Goal: Task Accomplishment & Management: Complete application form

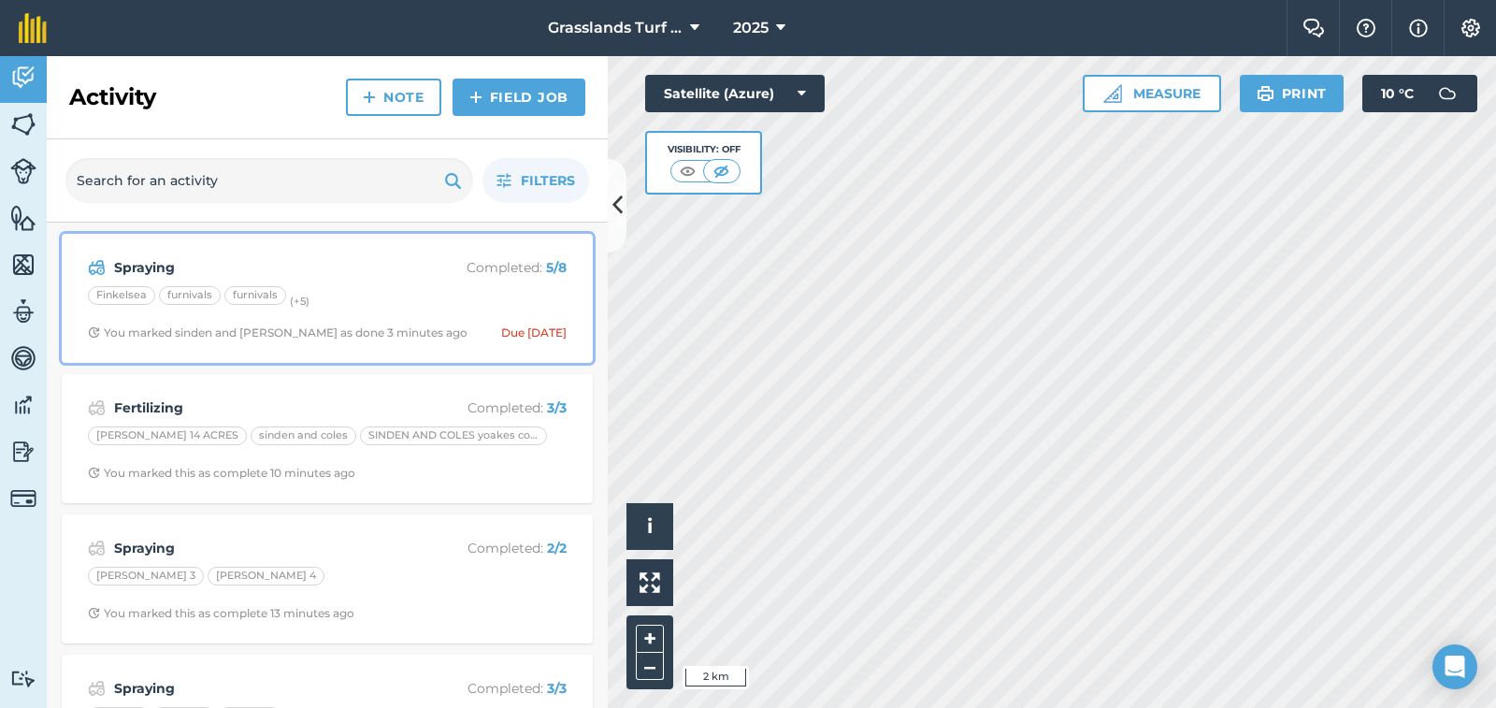
click at [194, 302] on div "furnivals" at bounding box center [190, 295] width 62 height 19
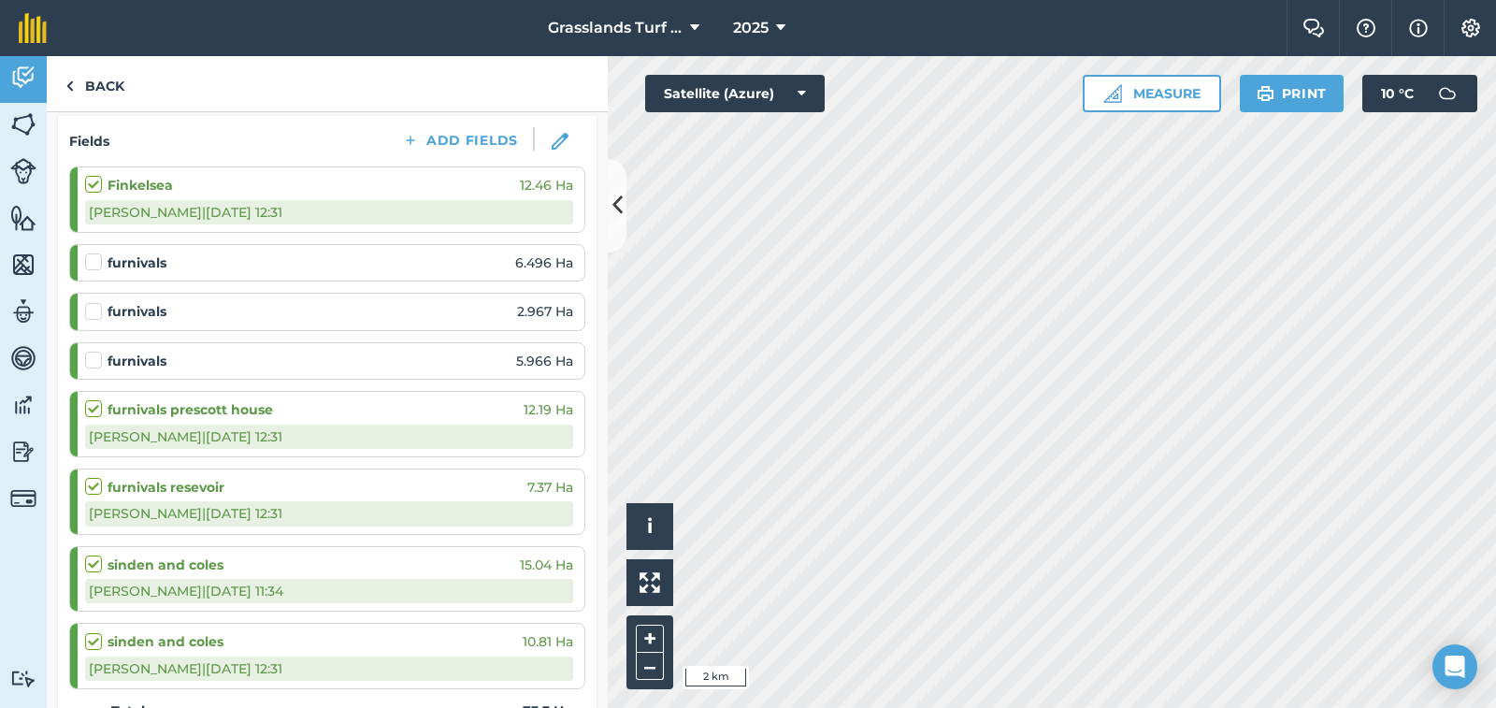
scroll to position [280, 0]
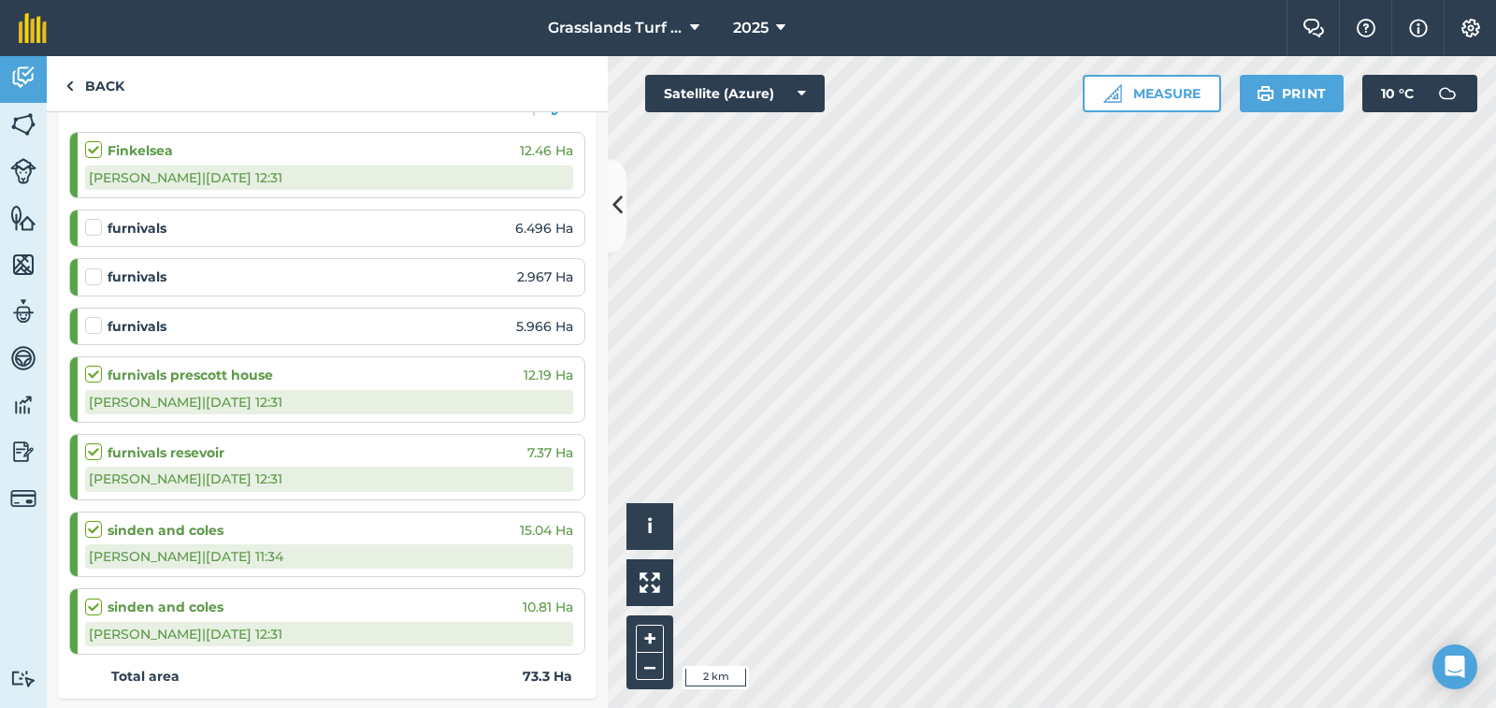
click at [409, 325] on div "furnivals 5.966 Ha" at bounding box center [329, 326] width 488 height 21
click at [409, 326] on div "furnivals 5.966 Ha" at bounding box center [329, 326] width 488 height 21
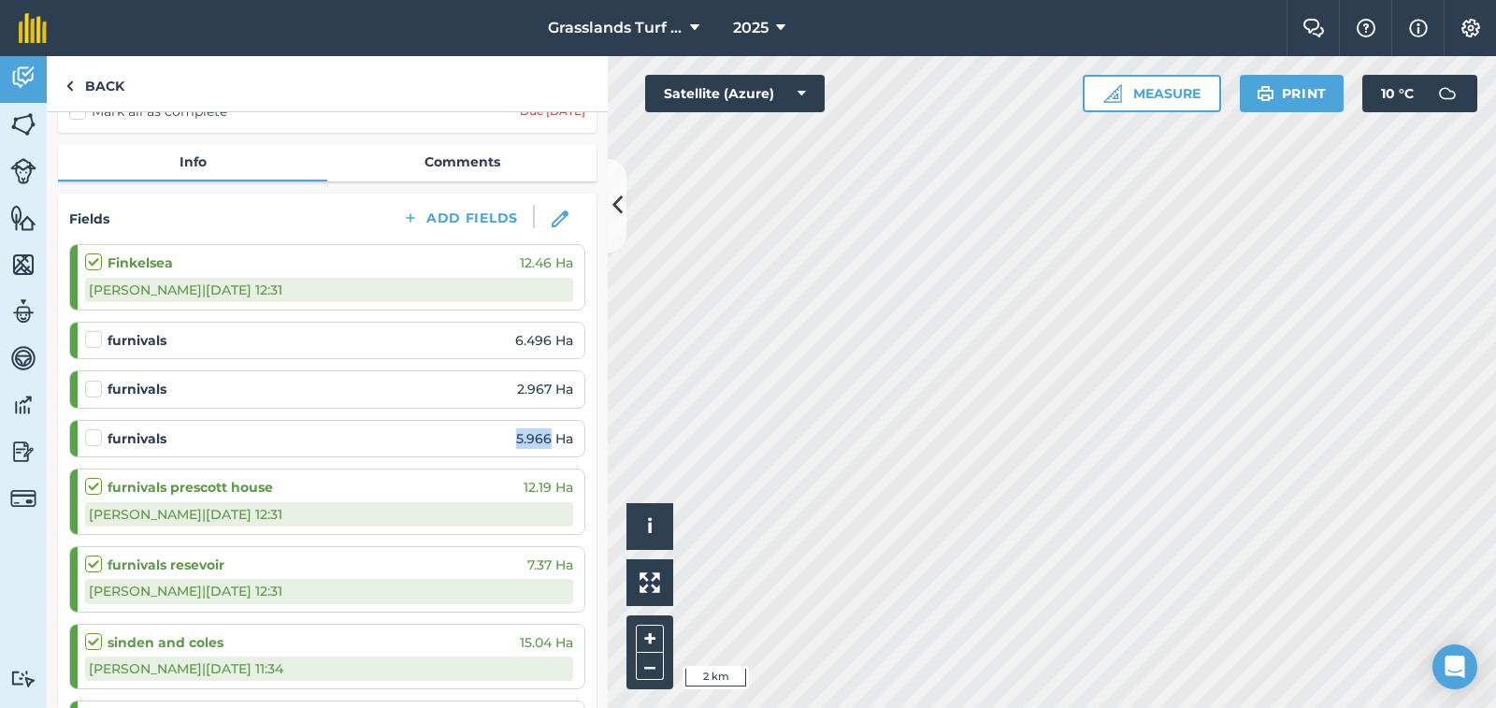
scroll to position [93, 0]
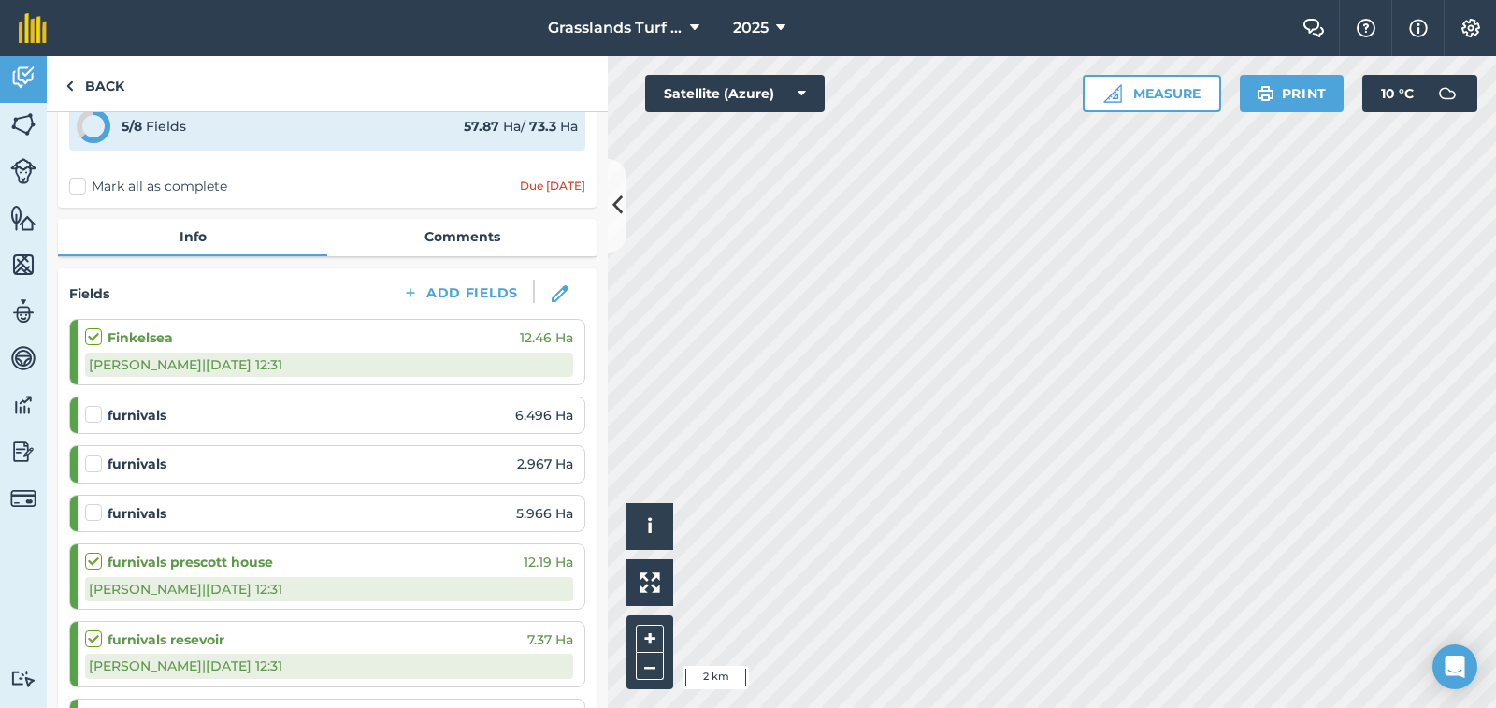
click at [92, 405] on label at bounding box center [96, 405] width 22 height 0
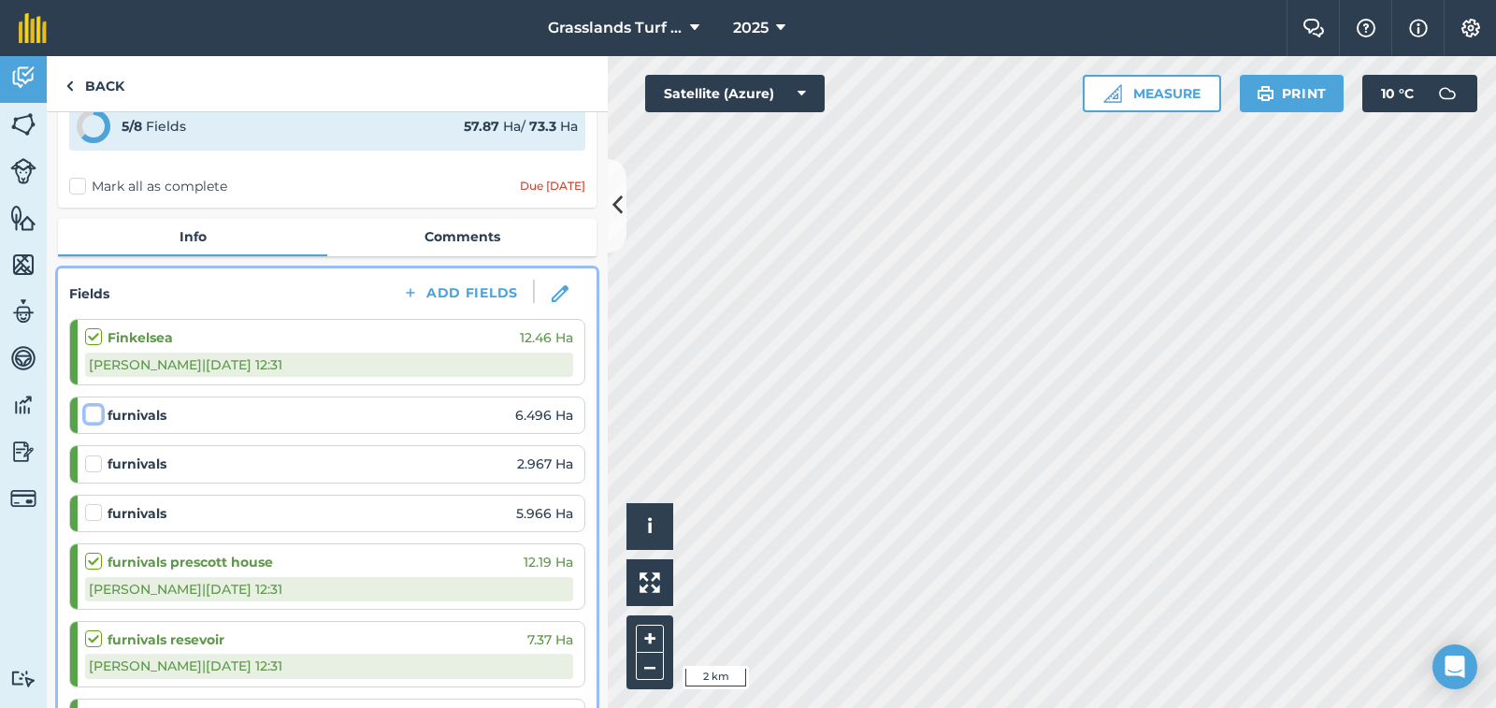
click at [92, 416] on input "checkbox" at bounding box center [91, 411] width 12 height 12
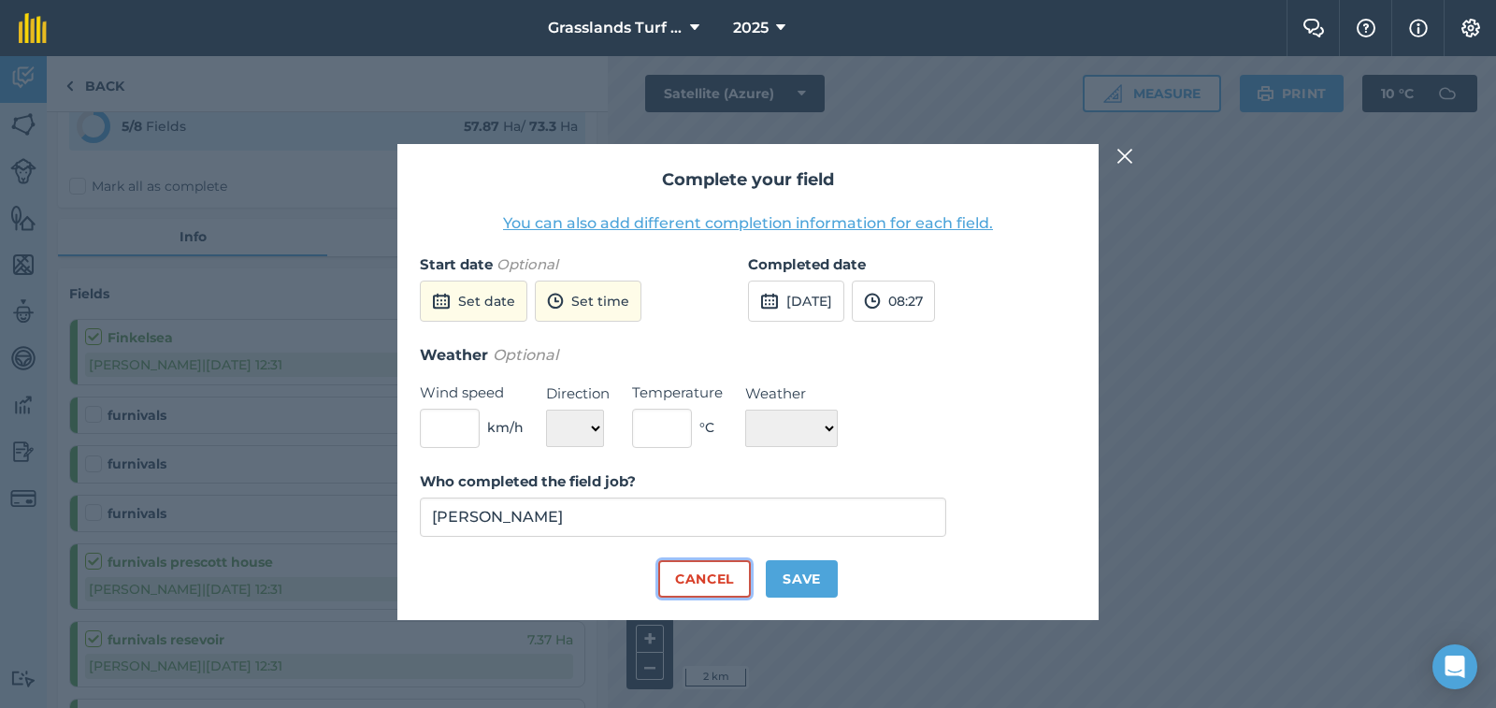
click at [683, 585] on button "Cancel" at bounding box center [704, 578] width 93 height 37
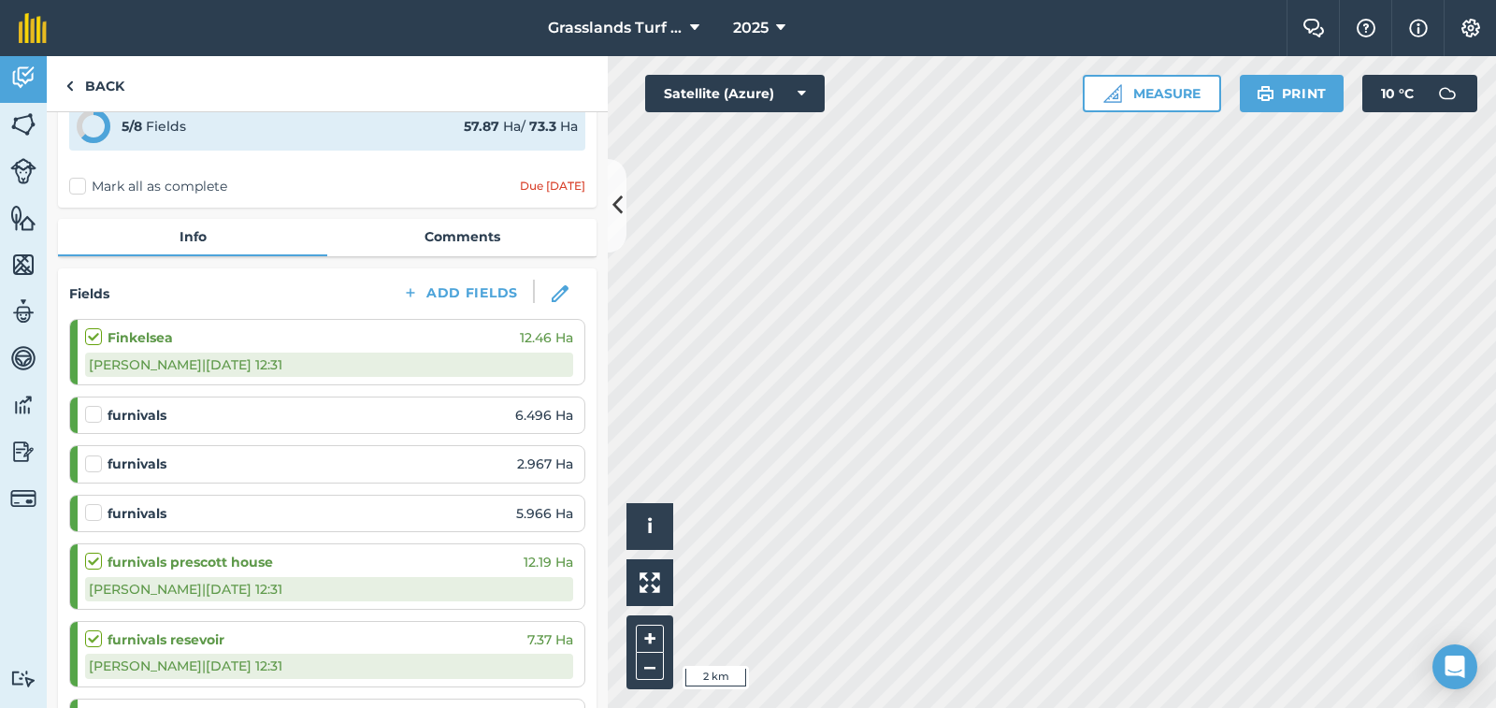
click at [99, 405] on label at bounding box center [96, 405] width 22 height 0
click at [97, 414] on input "checkbox" at bounding box center [91, 411] width 12 height 12
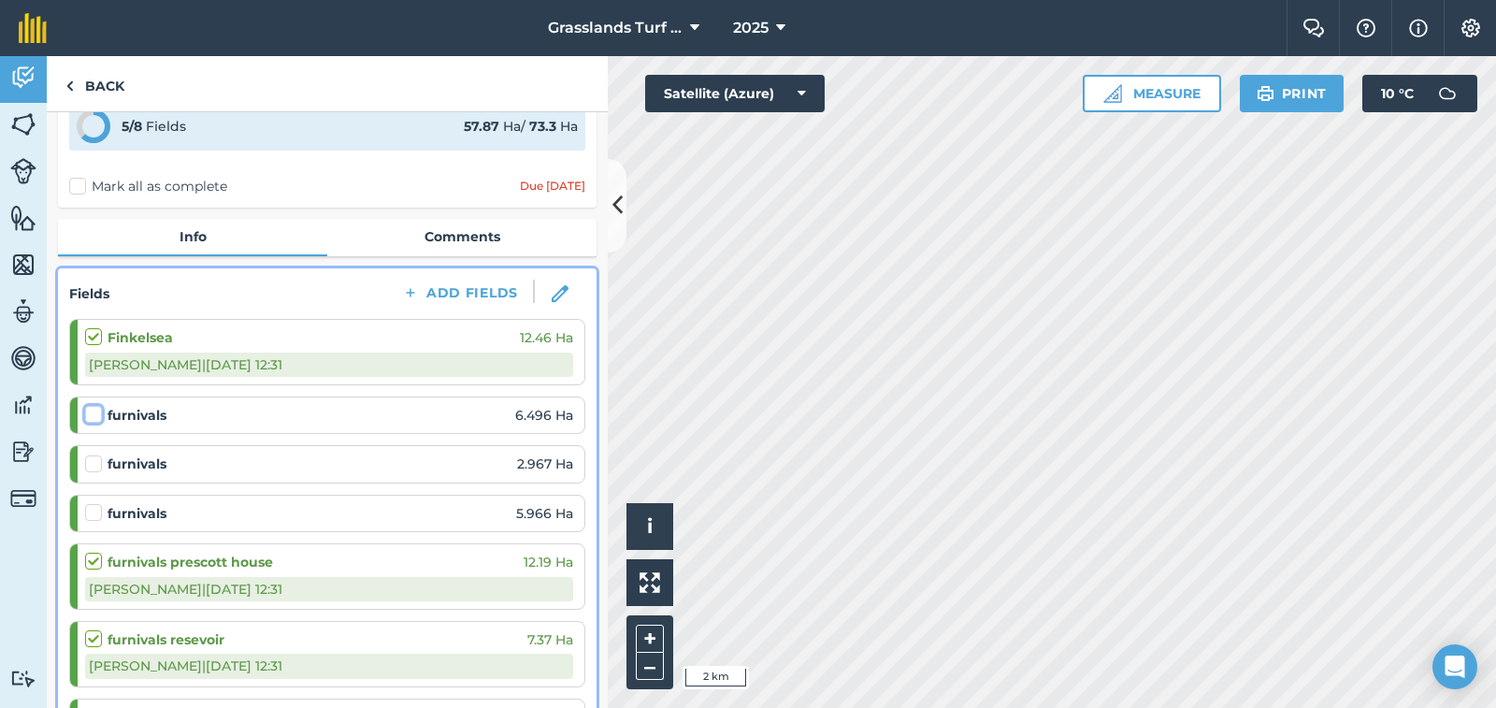
checkbox input "false"
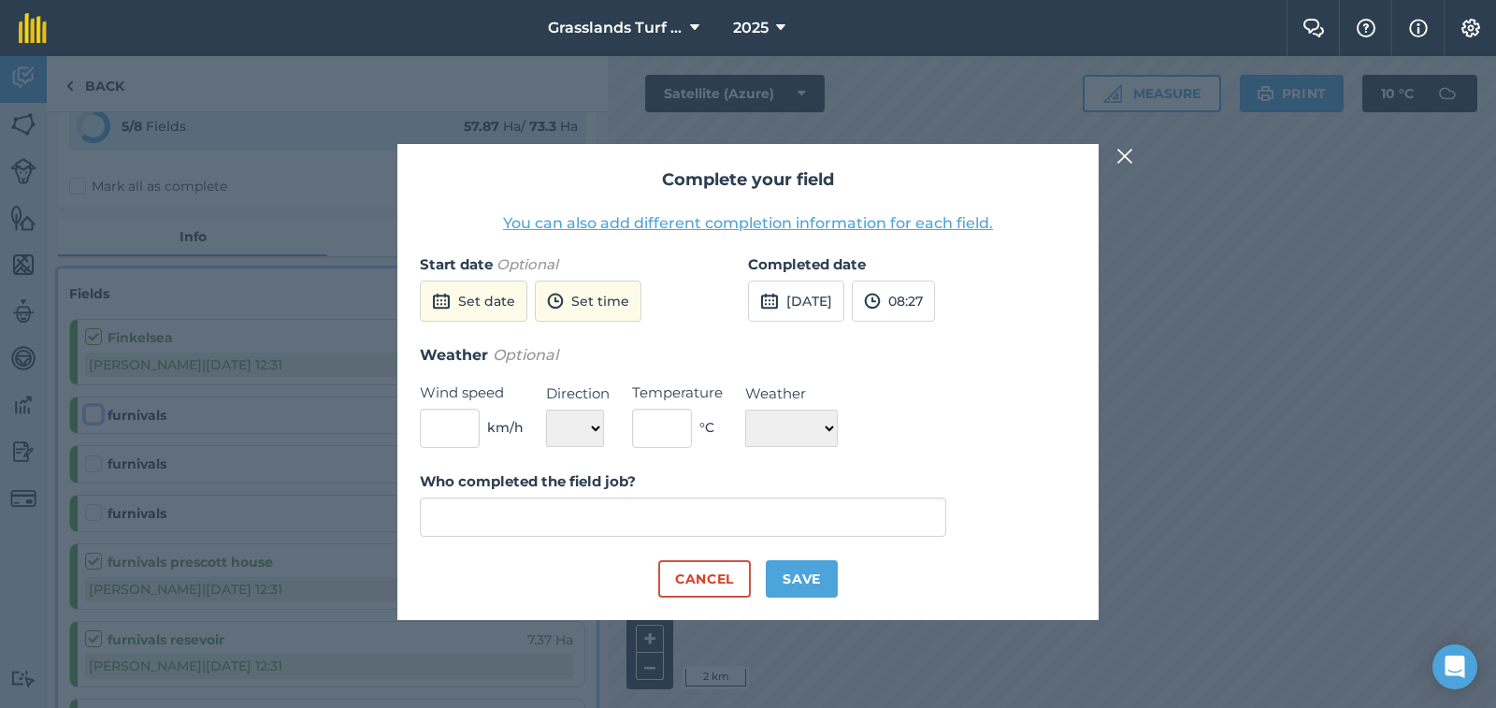
type input "[PERSON_NAME]"
click at [715, 585] on button "Cancel" at bounding box center [704, 578] width 93 height 37
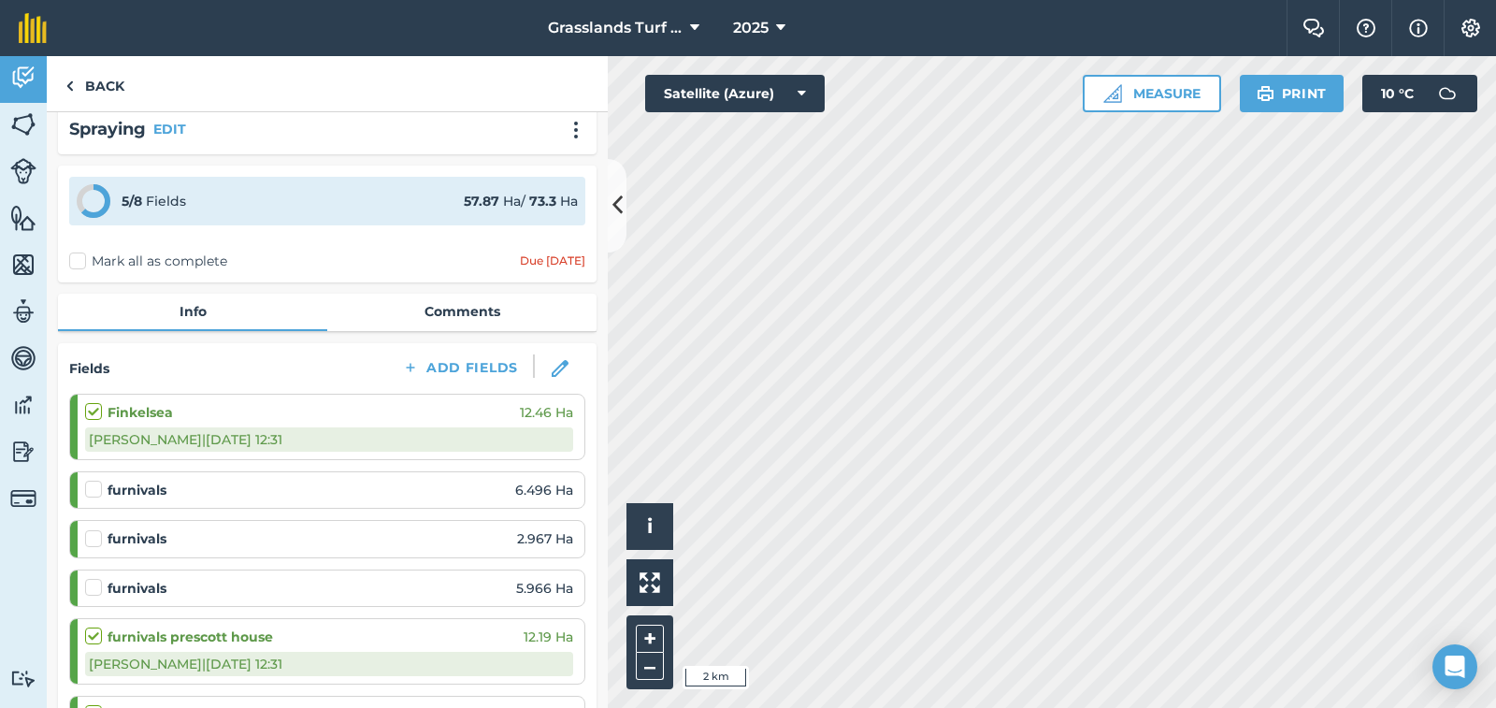
scroll to position [0, 0]
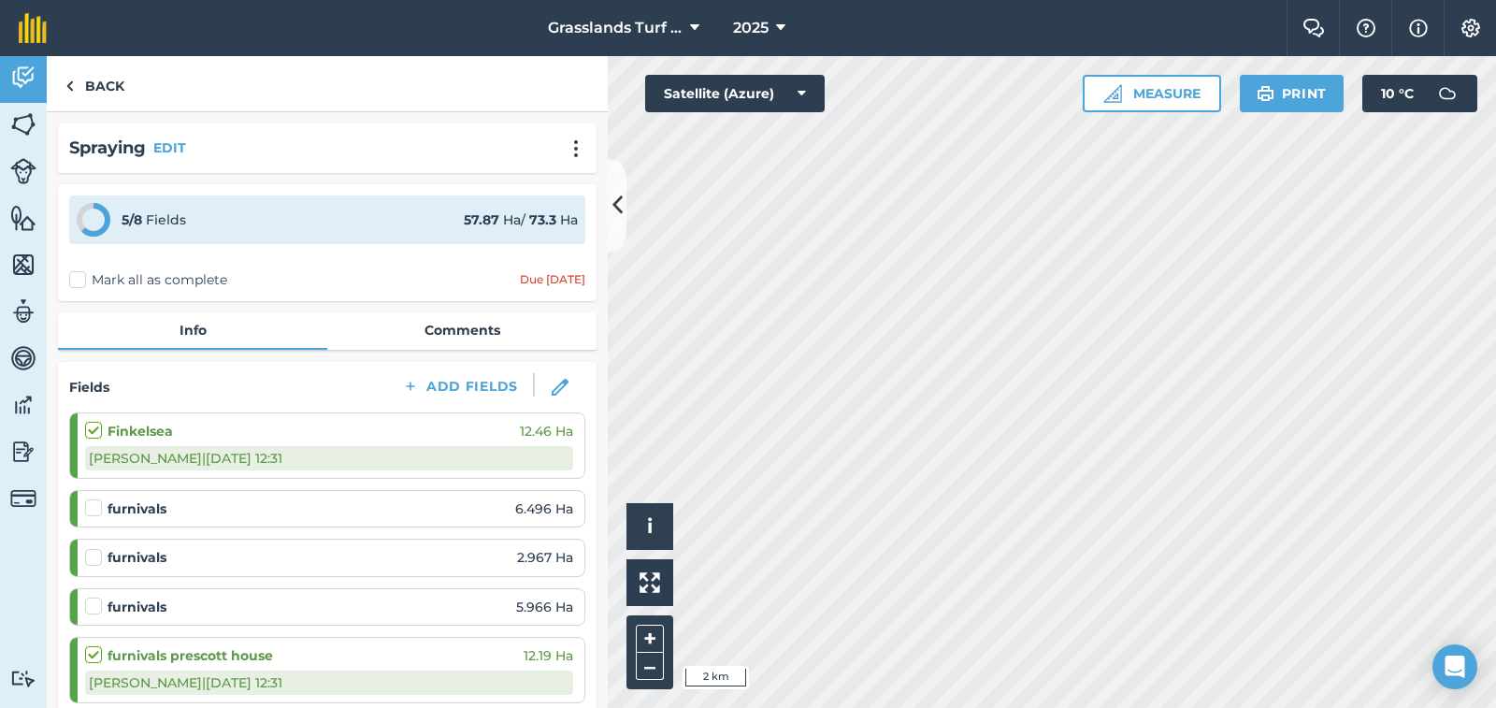
click at [78, 282] on label "Mark all as complete" at bounding box center [148, 280] width 158 height 20
click at [78, 282] on input "Mark all as complete" at bounding box center [75, 276] width 12 height 12
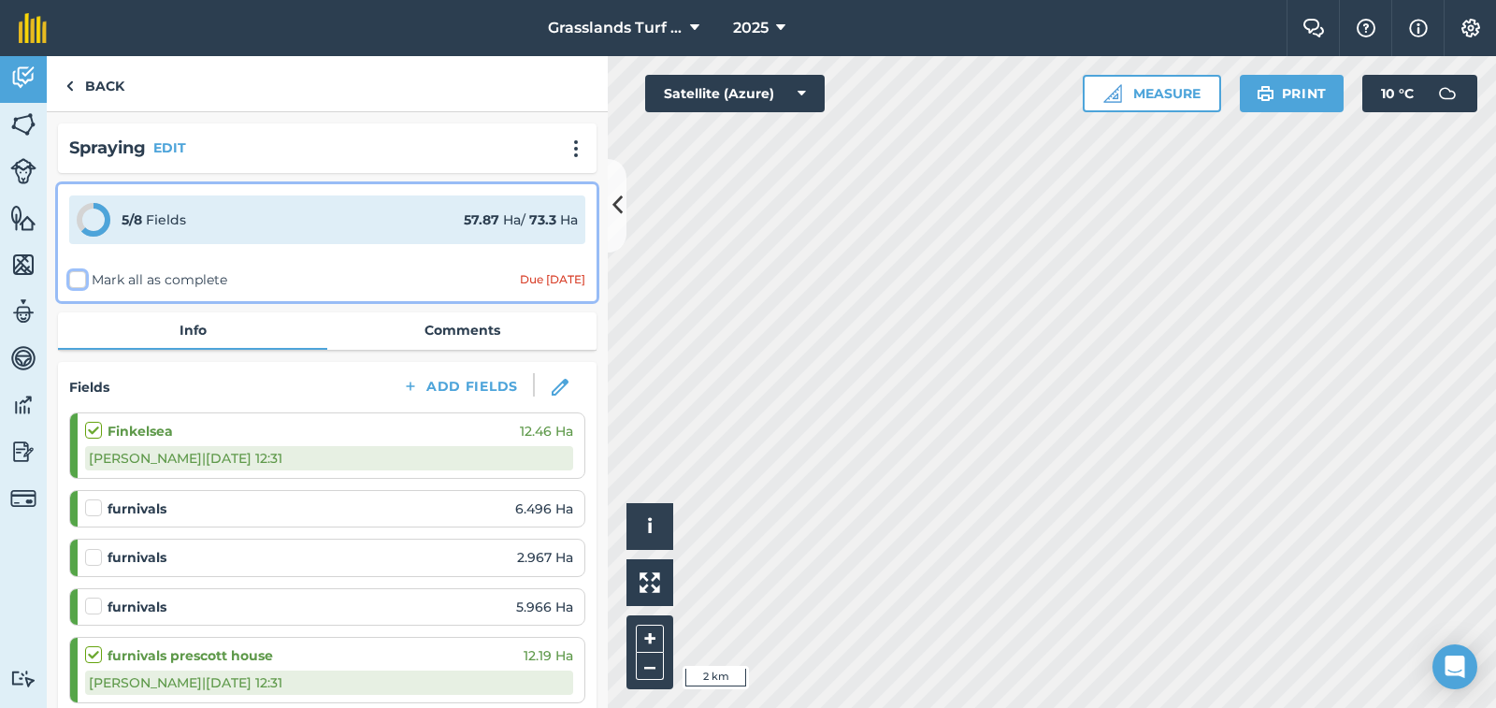
checkbox input "false"
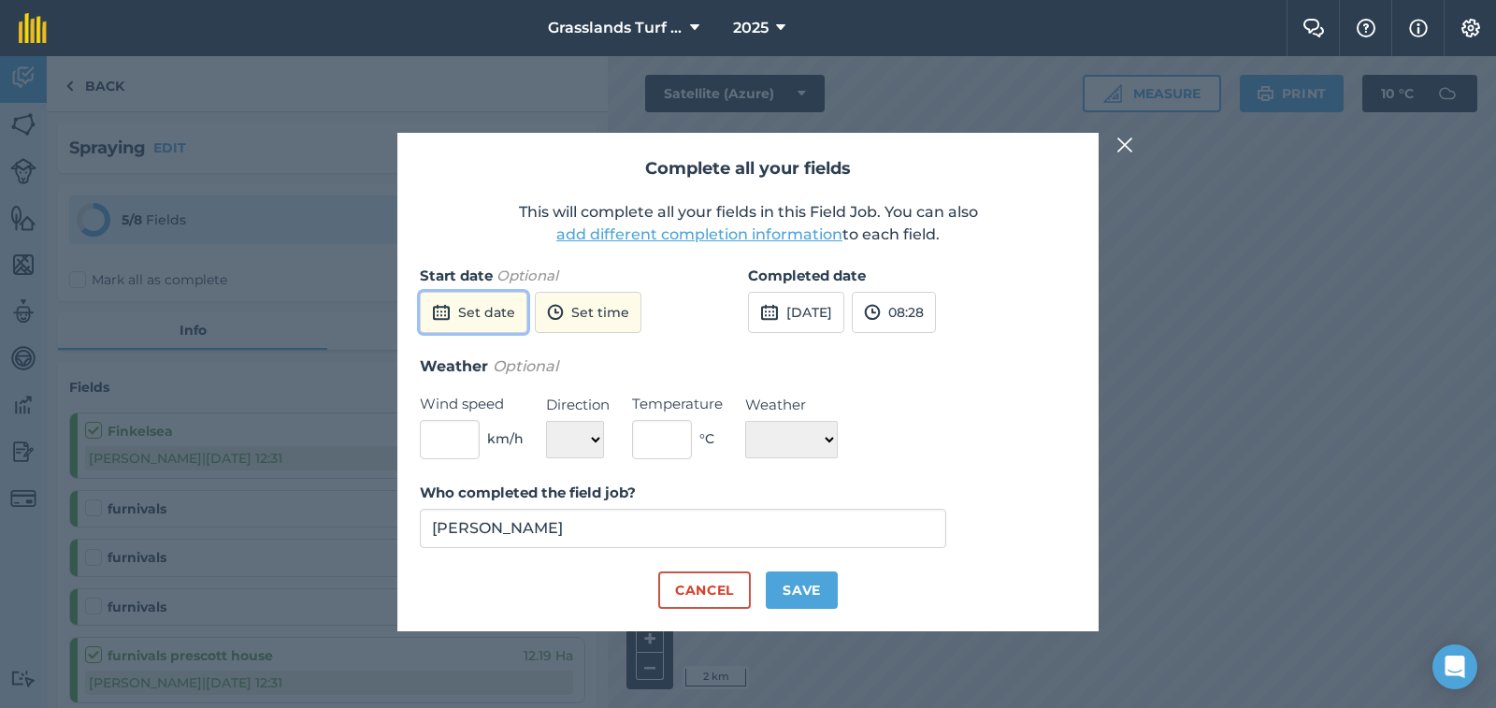
click at [471, 308] on button "Set date" at bounding box center [474, 312] width 108 height 41
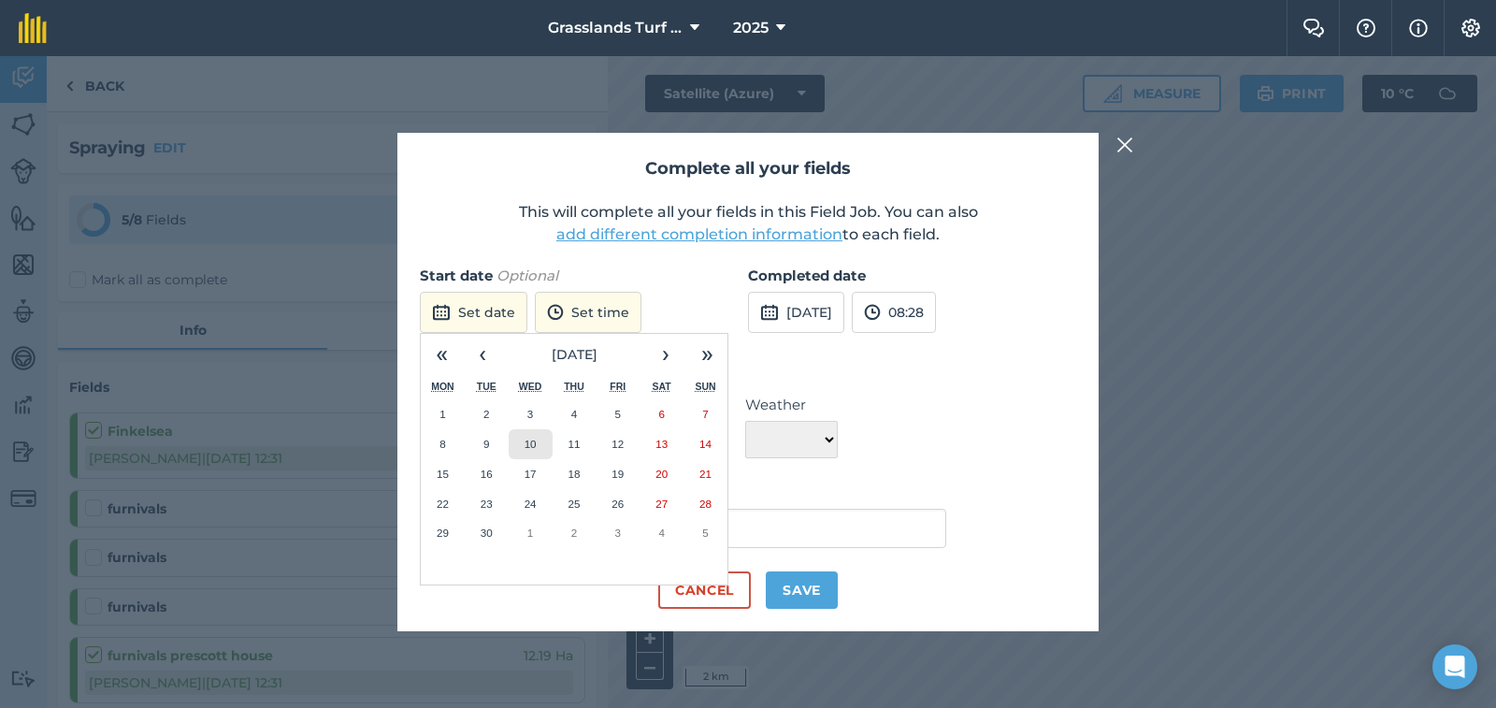
click at [532, 442] on abbr "10" at bounding box center [531, 444] width 12 height 12
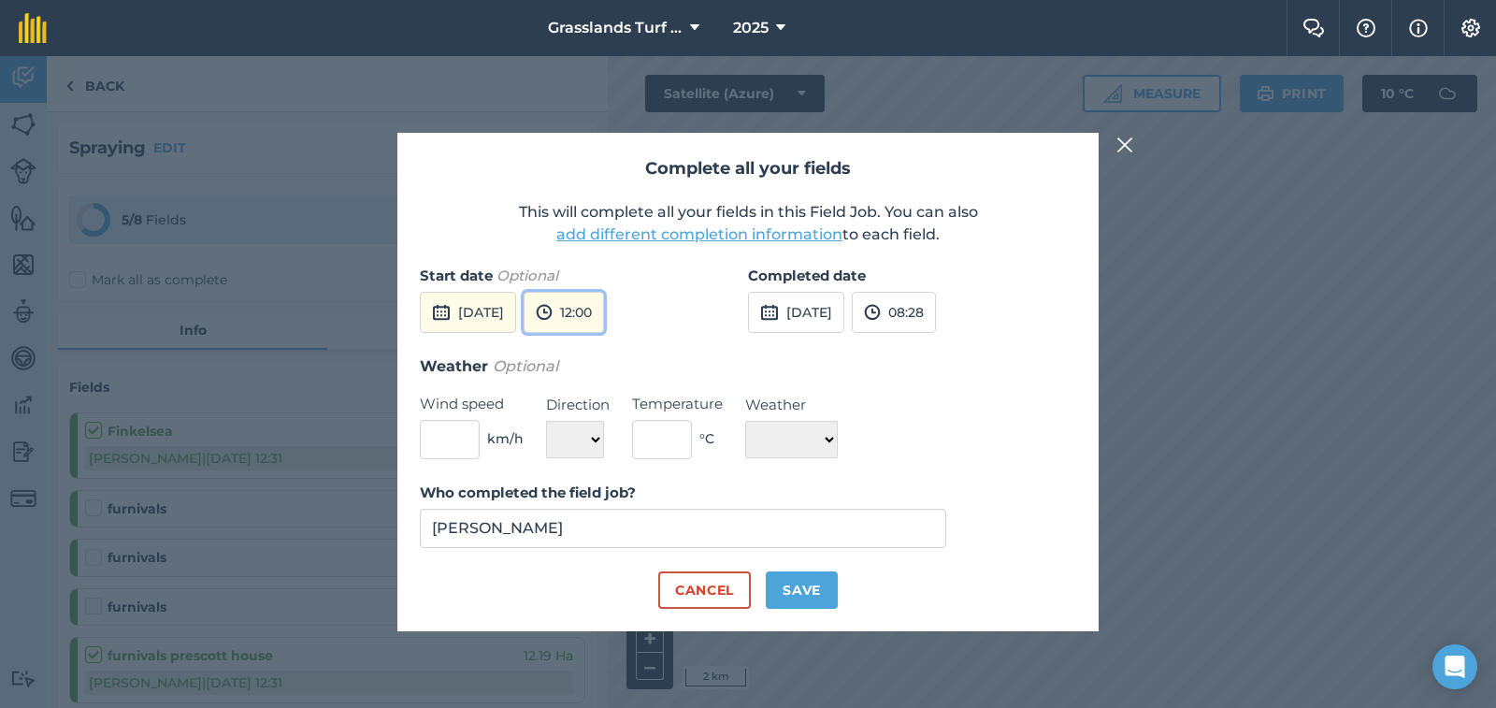
click at [604, 314] on button "12:00" at bounding box center [564, 312] width 80 height 41
click at [607, 469] on button "15:00" at bounding box center [569, 468] width 88 height 30
click at [797, 312] on button "[DATE]" at bounding box center [796, 312] width 96 height 41
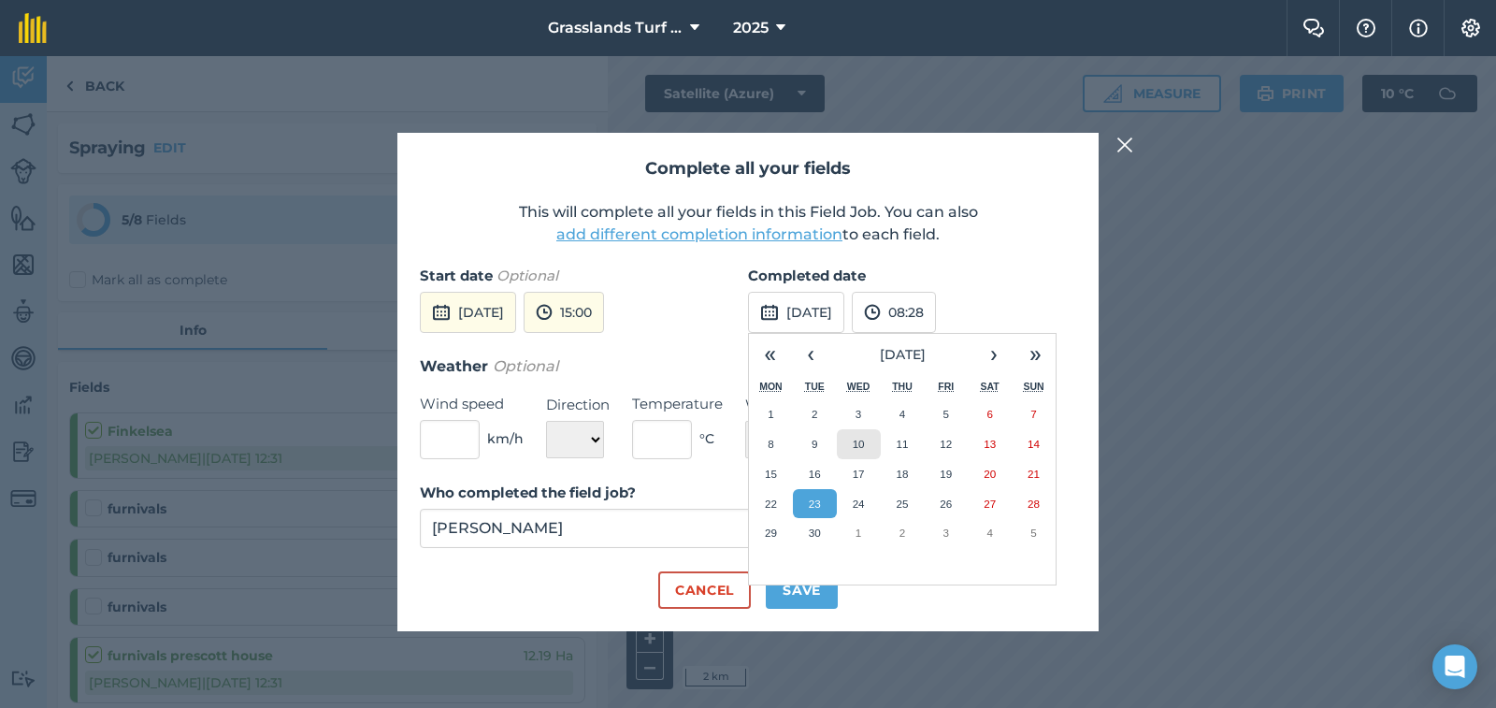
click at [848, 443] on button "10" at bounding box center [859, 444] width 44 height 30
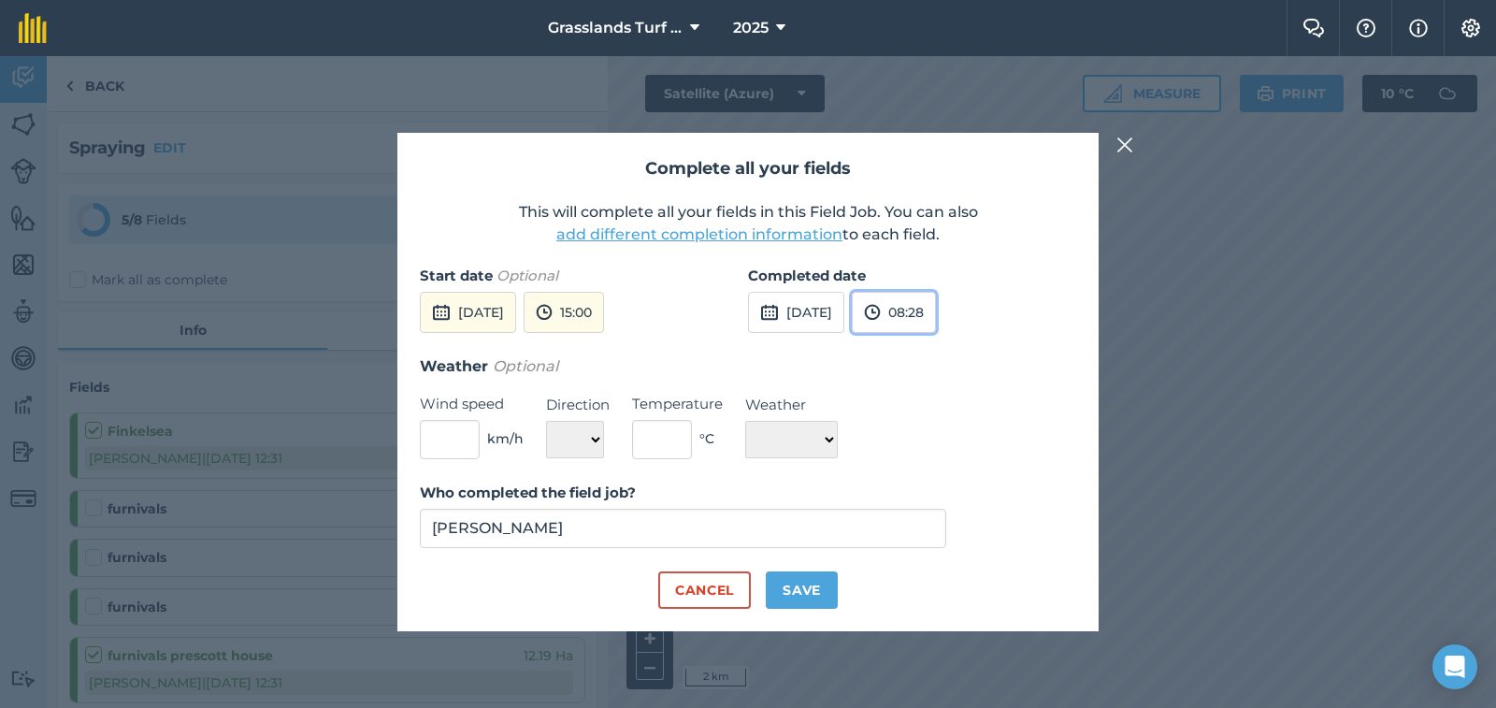
click at [936, 309] on button "08:28" at bounding box center [894, 312] width 84 height 41
click at [941, 510] on button "16:30" at bounding box center [897, 525] width 88 height 30
click at [438, 440] on input "text" at bounding box center [450, 439] width 60 height 39
type input "5"
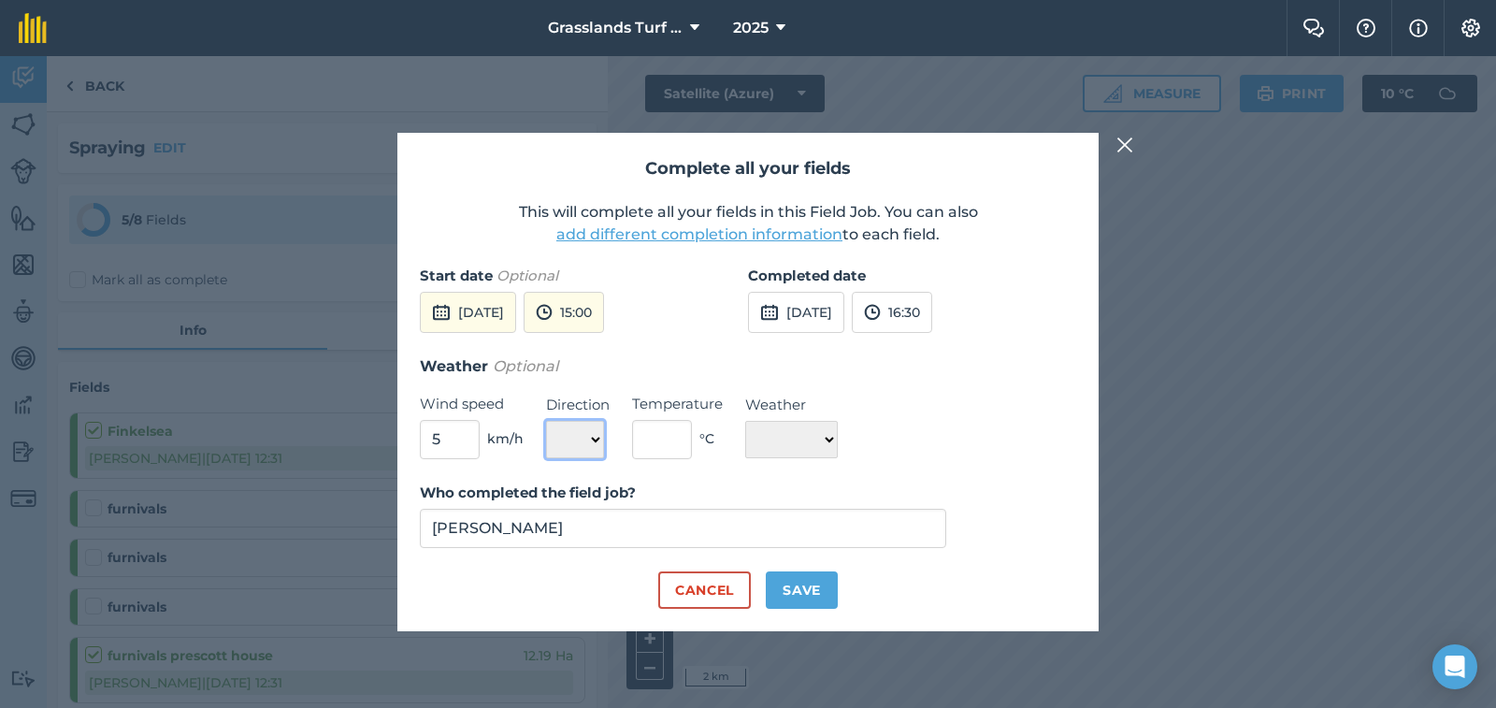
click at [595, 438] on select "N NE E SE S SW W NW" at bounding box center [575, 439] width 58 height 37
click at [546, 421] on select "N NE E SE S SW W NW" at bounding box center [575, 439] width 58 height 37
click at [596, 442] on select "N NE E SE S SW W NW" at bounding box center [575, 439] width 58 height 37
select select "SW"
click at [546, 421] on select "N NE E SE S SW W NW" at bounding box center [575, 439] width 58 height 37
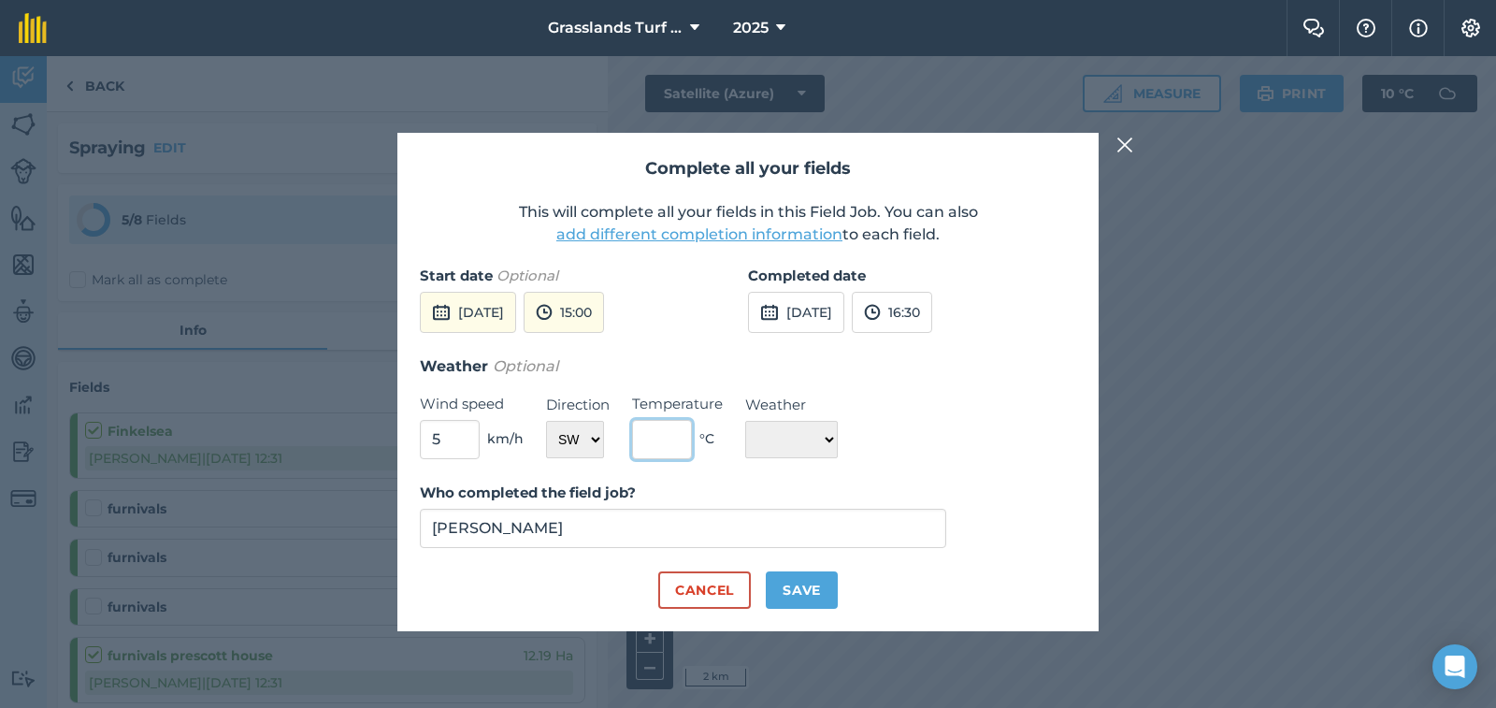
click at [672, 442] on input "text" at bounding box center [662, 439] width 60 height 39
type input "16"
click at [838, 440] on select "☀️ Sunny 🌧 Rainy ⛅️ Cloudy 🌨 Snow ❄️ Icy" at bounding box center [791, 439] width 93 height 37
select select "Sunny"
click at [745, 421] on select "☀️ Sunny 🌧 Rainy ⛅️ Cloudy 🌨 Snow ❄️ Icy" at bounding box center [791, 439] width 93 height 37
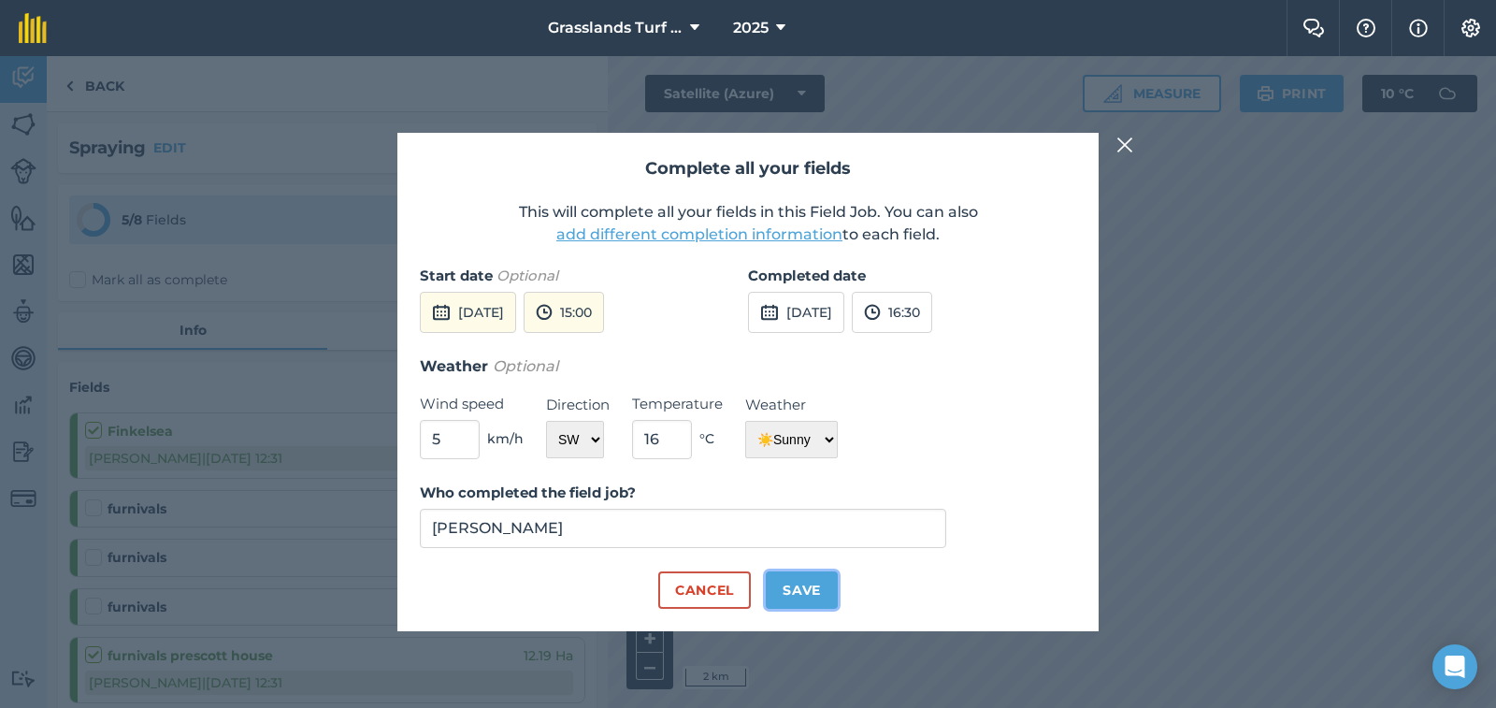
click at [810, 588] on button "Save" at bounding box center [802, 589] width 72 height 37
checkbox input "true"
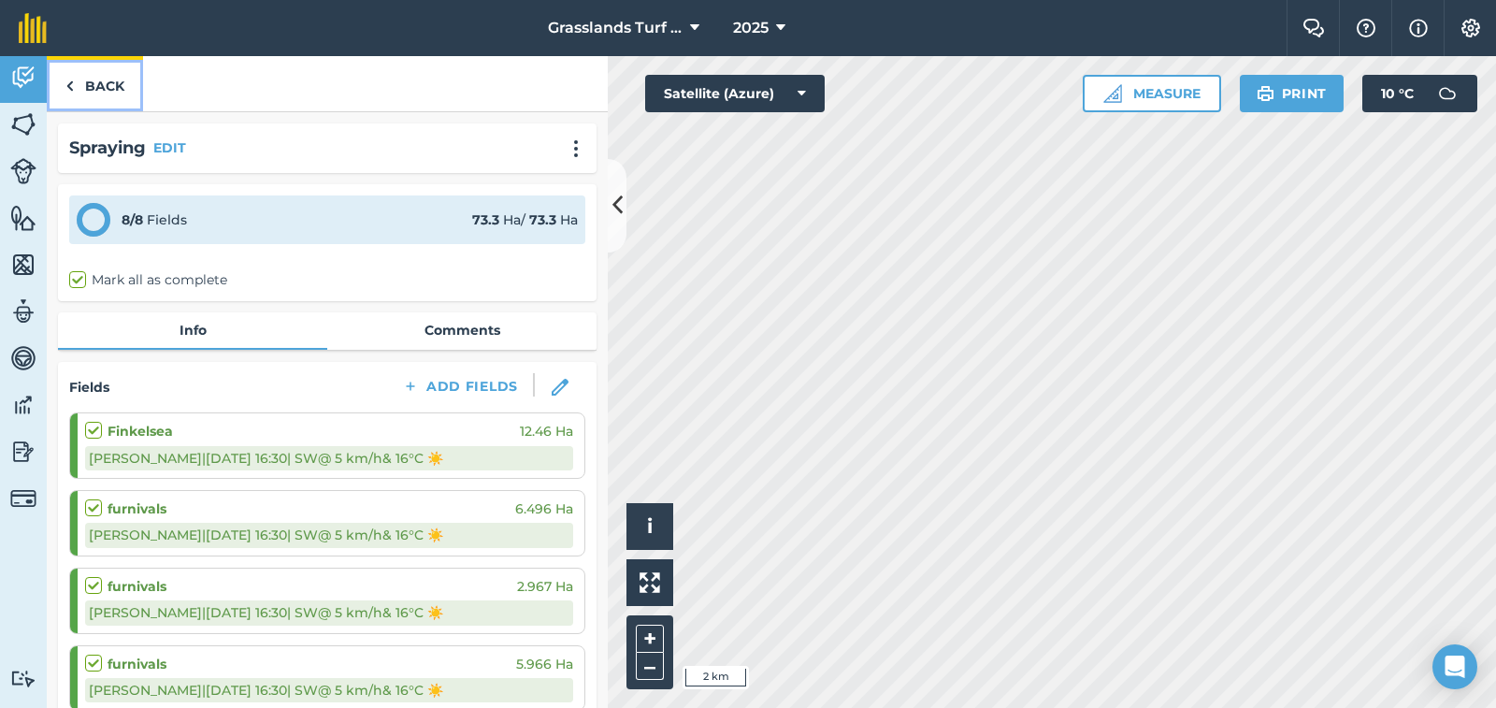
click at [98, 88] on link "Back" at bounding box center [95, 83] width 96 height 55
